Goal: Task Accomplishment & Management: Use online tool/utility

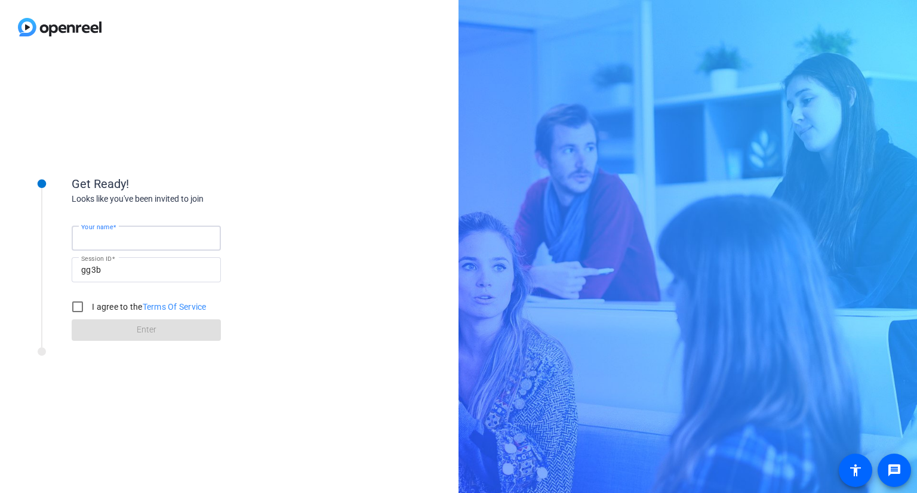
click at [150, 239] on input "Your name" at bounding box center [146, 238] width 130 height 14
type input "[PERSON_NAME]"
click at [79, 306] on input "I agree to the Terms Of Service" at bounding box center [78, 307] width 24 height 24
checkbox input "true"
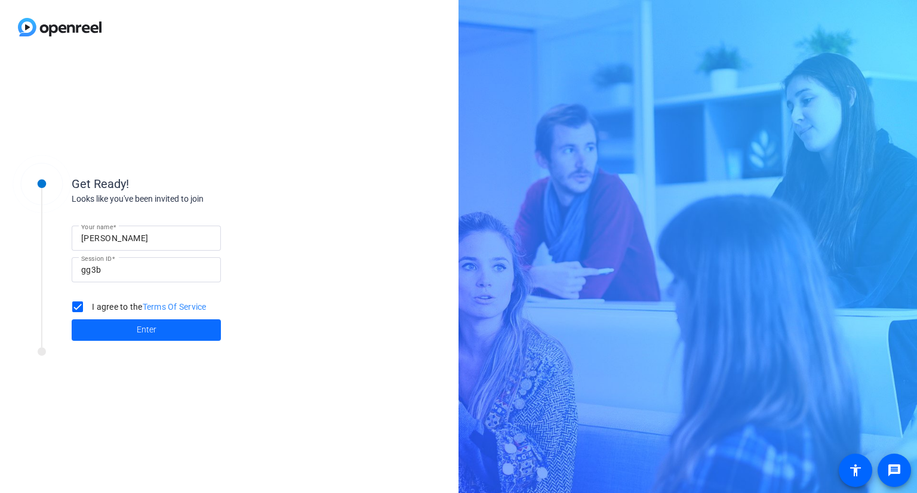
click at [149, 331] on span "Enter" at bounding box center [147, 329] width 20 height 13
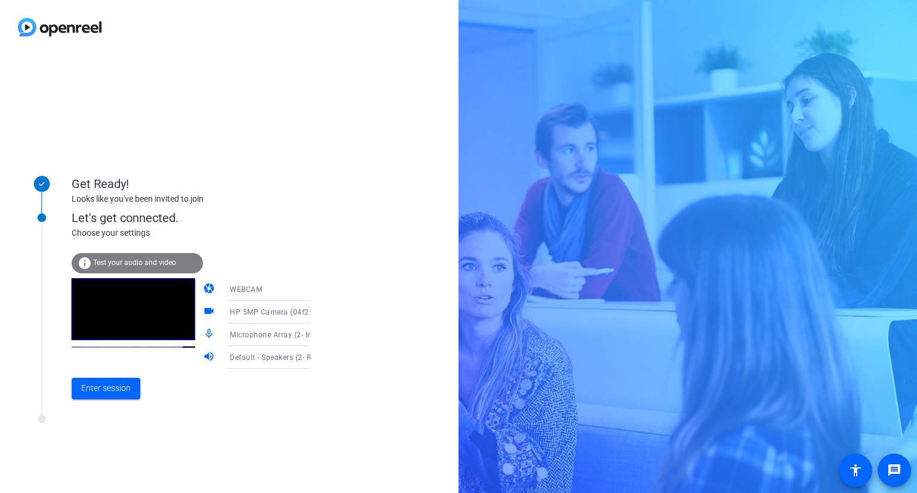
click at [132, 261] on span "Test your audio and video" at bounding box center [134, 262] width 83 height 8
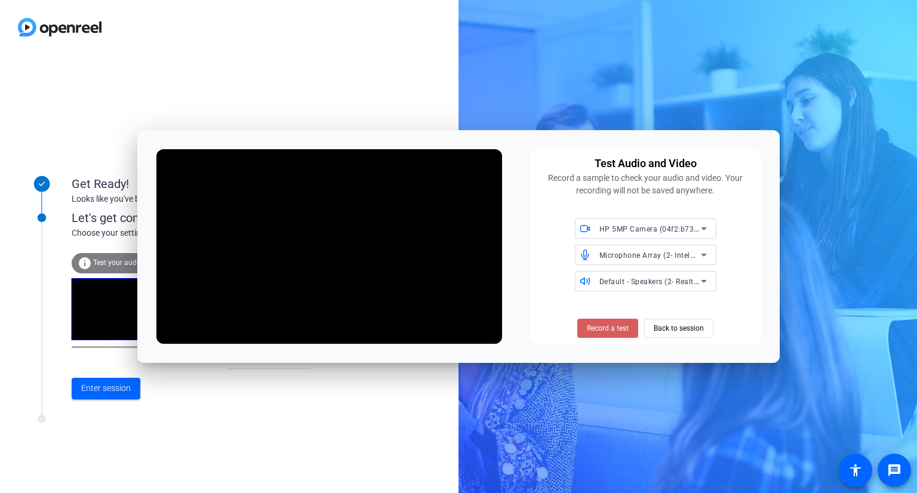
click at [606, 329] on span "Record a test" at bounding box center [608, 328] width 42 height 11
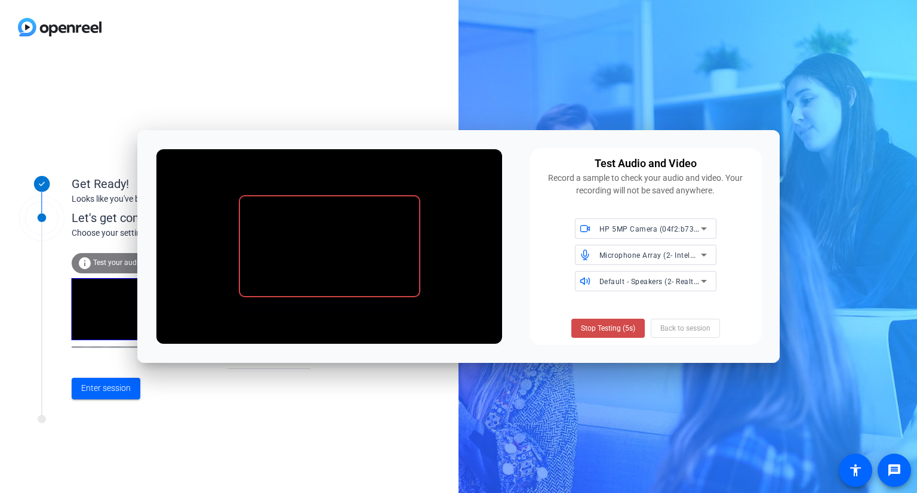
click at [621, 328] on span "Stop Testing (5s)" at bounding box center [608, 328] width 54 height 11
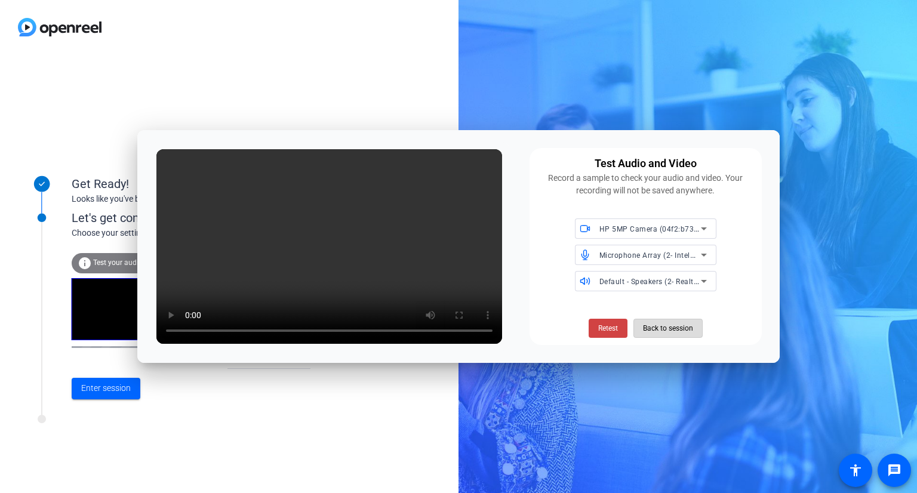
click at [667, 327] on span "Back to session" at bounding box center [668, 328] width 50 height 23
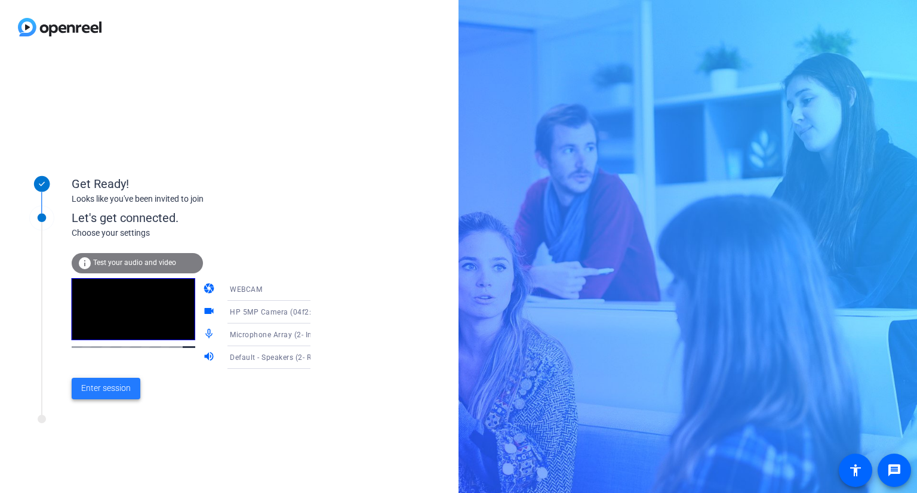
click at [95, 385] on span "Enter session" at bounding box center [106, 388] width 50 height 13
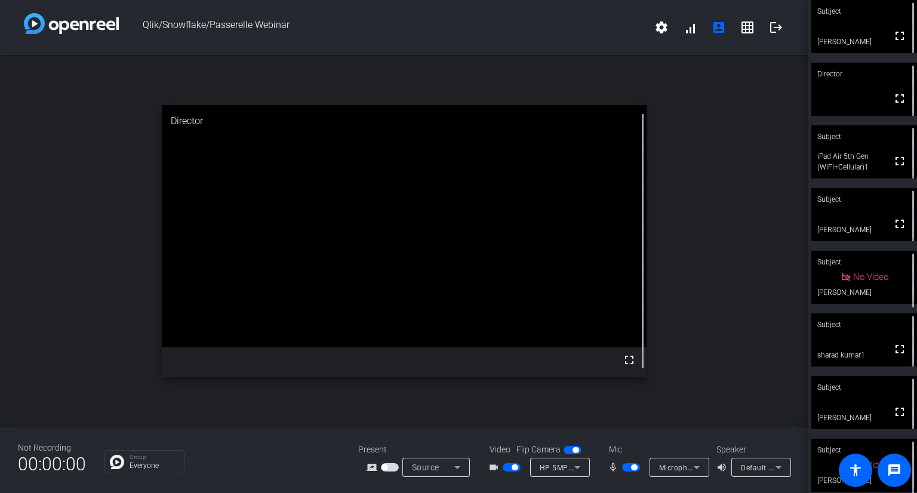
click at [625, 468] on span "button" at bounding box center [631, 467] width 18 height 8
click at [638, 467] on span "button" at bounding box center [631, 467] width 18 height 8
click at [623, 468] on span "button" at bounding box center [631, 467] width 18 height 8
click at [505, 466] on span "button" at bounding box center [511, 467] width 18 height 8
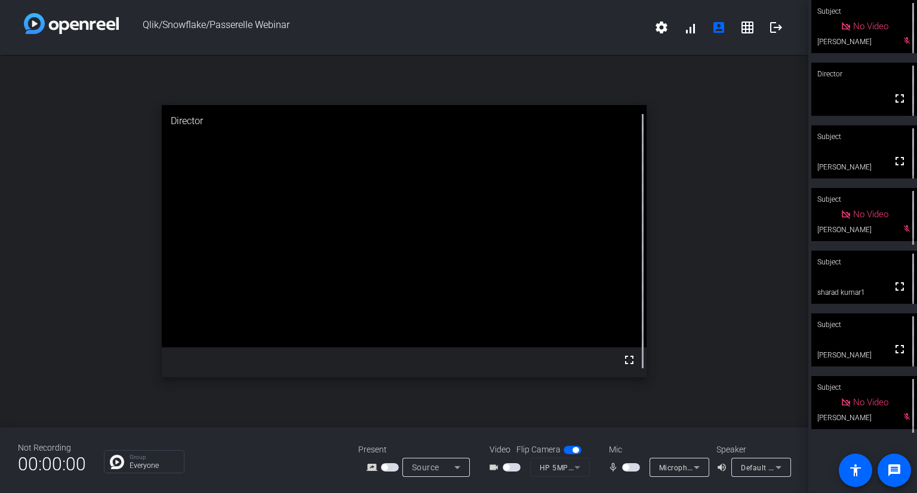
click at [516, 468] on span "button" at bounding box center [511, 467] width 18 height 8
click at [632, 464] on span "button" at bounding box center [631, 467] width 18 height 8
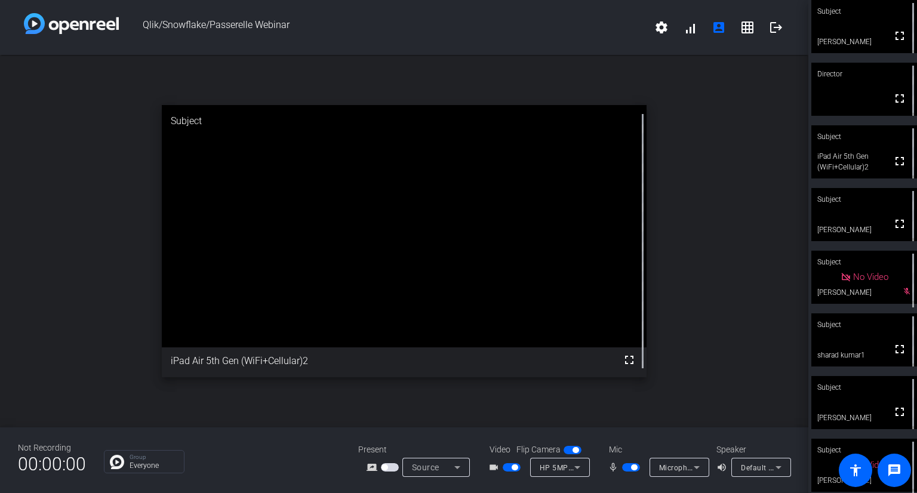
click at [624, 467] on span "button" at bounding box center [631, 467] width 18 height 8
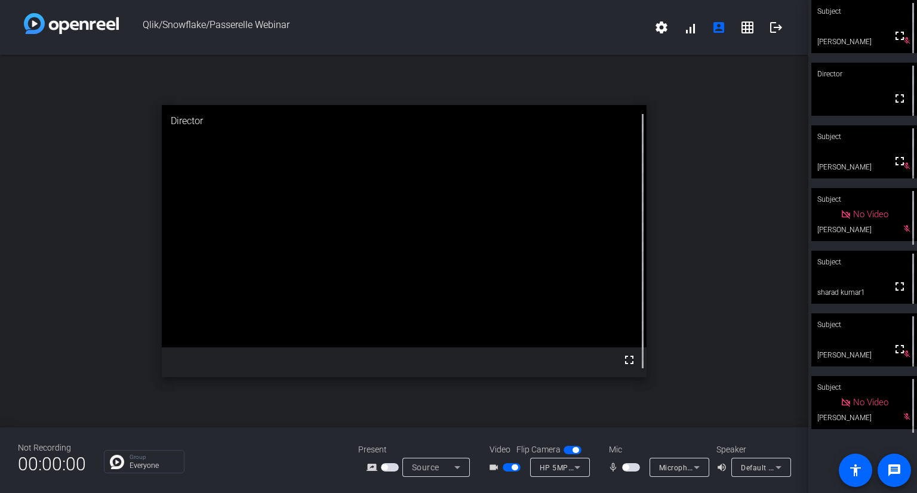
click at [634, 465] on span "button" at bounding box center [631, 467] width 18 height 8
click at [628, 468] on span "button" at bounding box center [631, 467] width 18 height 8
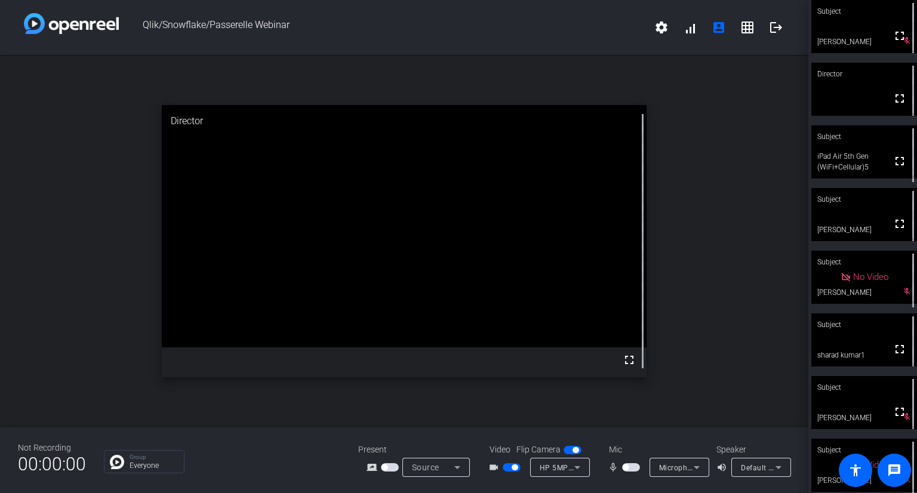
click at [635, 467] on span "button" at bounding box center [631, 467] width 18 height 8
click at [624, 468] on span "button" at bounding box center [631, 467] width 18 height 8
click at [630, 469] on span "button" at bounding box center [631, 467] width 18 height 8
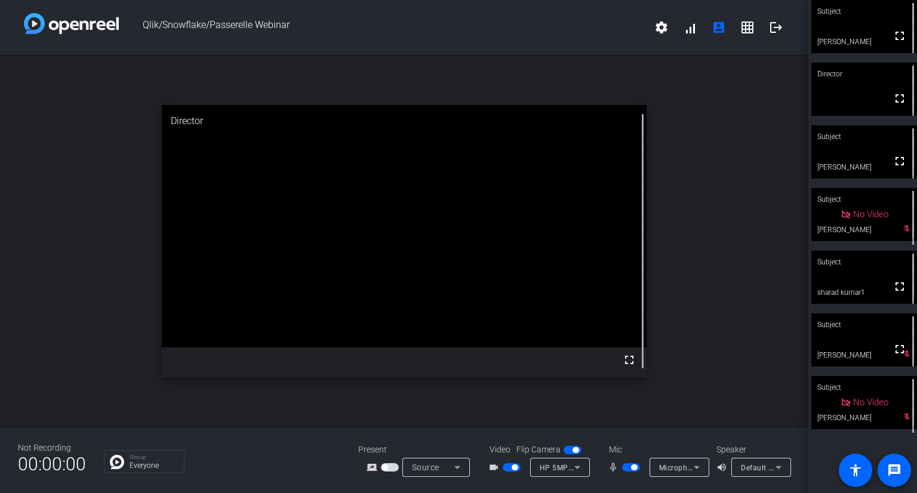
click at [627, 469] on span "button" at bounding box center [631, 467] width 18 height 8
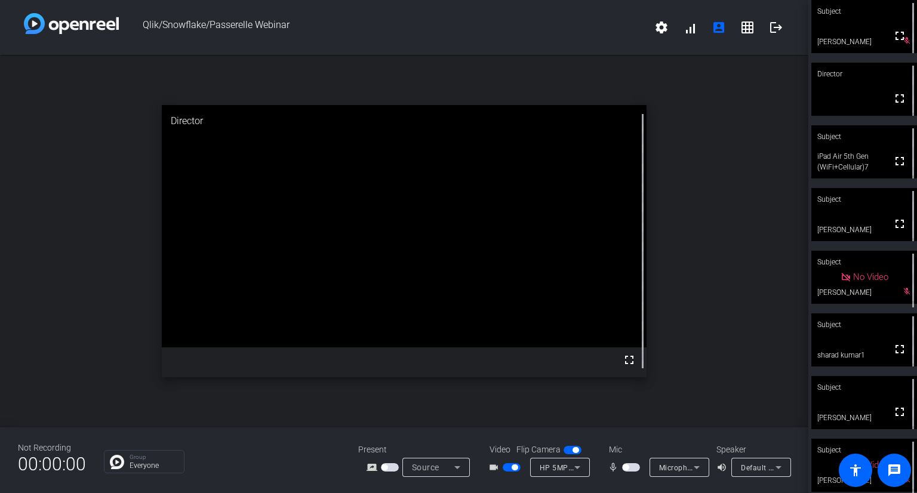
click at [635, 464] on span "button" at bounding box center [631, 467] width 18 height 8
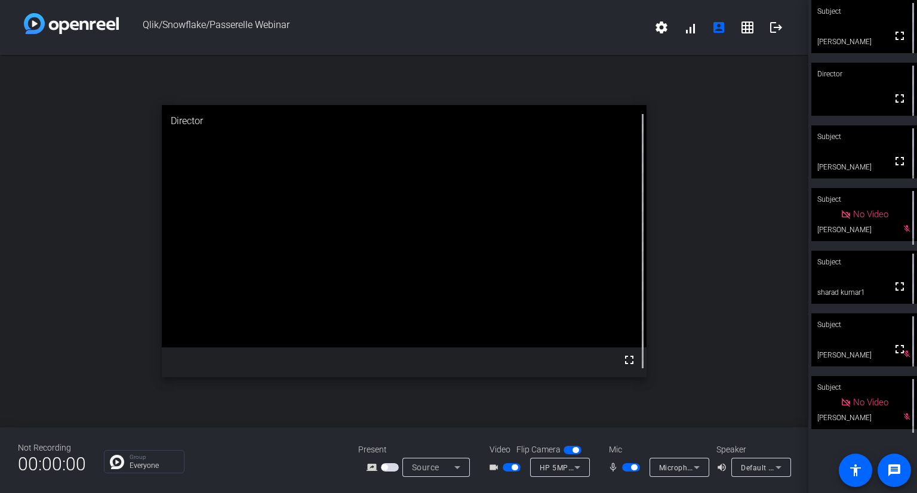
click at [631, 467] on span "button" at bounding box center [634, 467] width 6 height 6
click at [641, 465] on div "mic_none" at bounding box center [628, 467] width 42 height 14
click at [636, 466] on span "button" at bounding box center [631, 467] width 18 height 8
click at [631, 467] on span "button" at bounding box center [634, 467] width 6 height 6
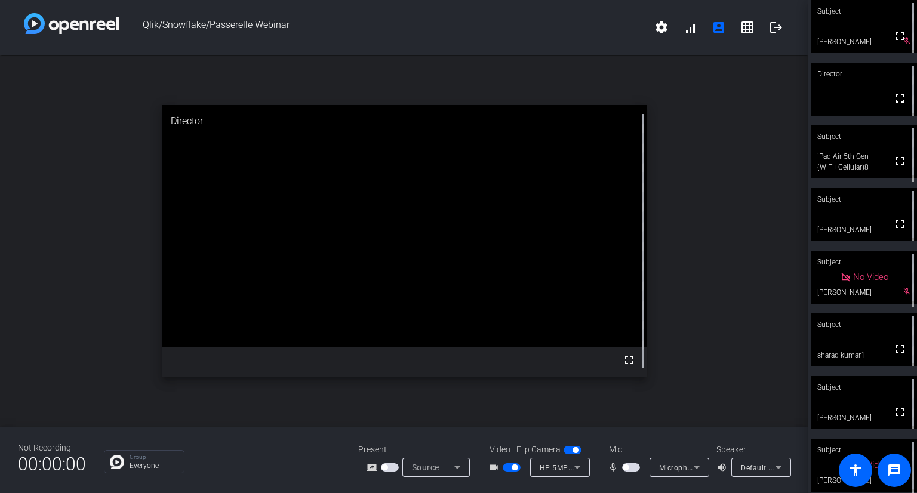
click at [633, 463] on span "button" at bounding box center [631, 467] width 18 height 8
click at [623, 466] on span "button" at bounding box center [631, 467] width 18 height 8
click at [635, 466] on span "button" at bounding box center [631, 467] width 18 height 8
click at [623, 467] on span "button" at bounding box center [631, 467] width 18 height 8
click at [504, 469] on span "button" at bounding box center [511, 467] width 18 height 8
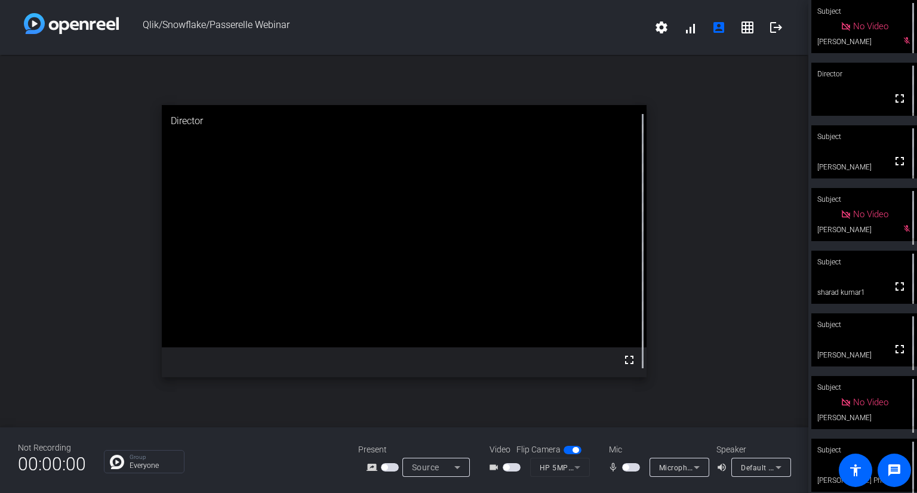
click at [514, 465] on span "button" at bounding box center [511, 467] width 18 height 8
click at [634, 466] on span "button" at bounding box center [631, 467] width 18 height 8
click at [626, 466] on span "button" at bounding box center [631, 467] width 18 height 8
click at [635, 468] on span "button" at bounding box center [631, 467] width 18 height 8
click at [503, 470] on span "button" at bounding box center [511, 467] width 18 height 8
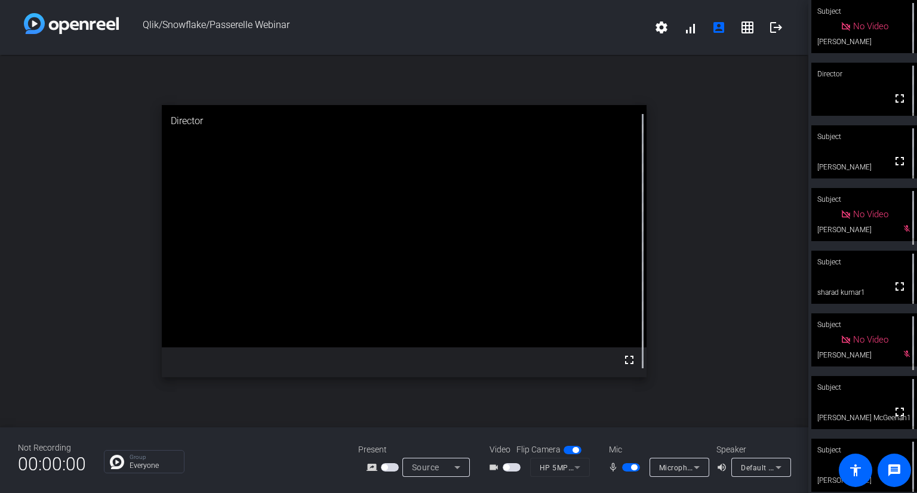
click at [511, 470] on span "button" at bounding box center [511, 467] width 18 height 8
click at [625, 464] on span "button" at bounding box center [631, 467] width 18 height 8
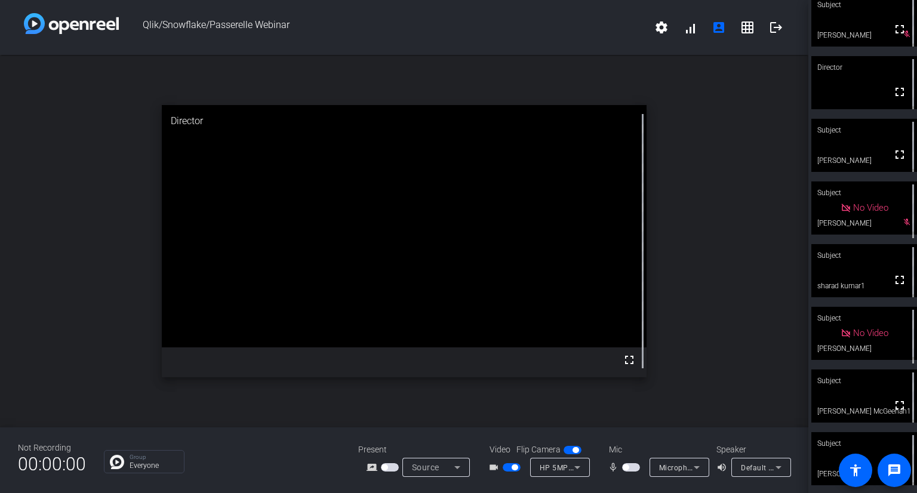
scroll to position [8, 0]
click at [634, 467] on div at bounding box center [632, 467] width 20 height 8
click at [636, 466] on div at bounding box center [632, 467] width 20 height 8
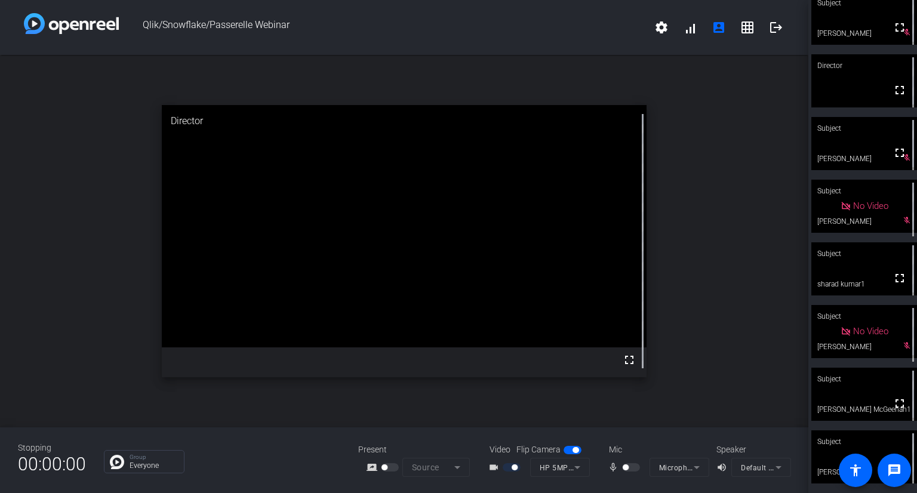
click at [635, 468] on div at bounding box center [632, 467] width 20 height 8
click at [632, 468] on span "button" at bounding box center [631, 467] width 18 height 8
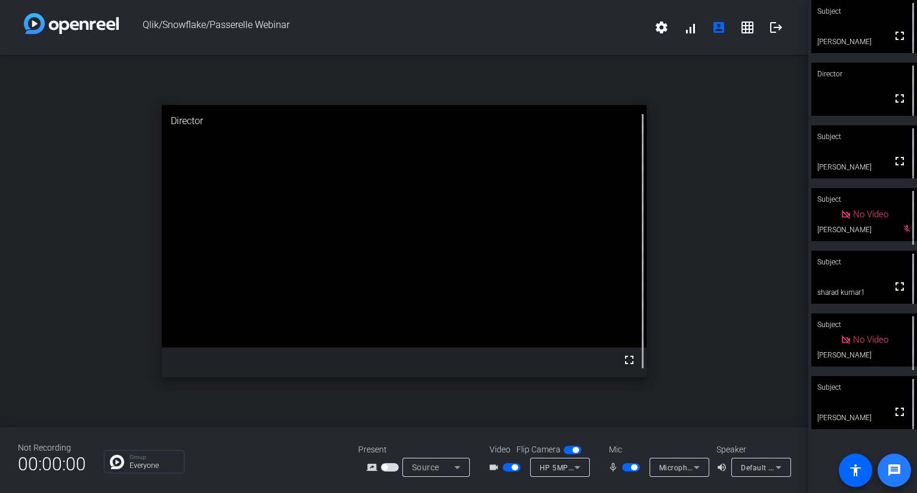
click at [896, 473] on mat-icon "message" at bounding box center [894, 470] width 14 height 14
